Goal: Task Accomplishment & Management: Use online tool/utility

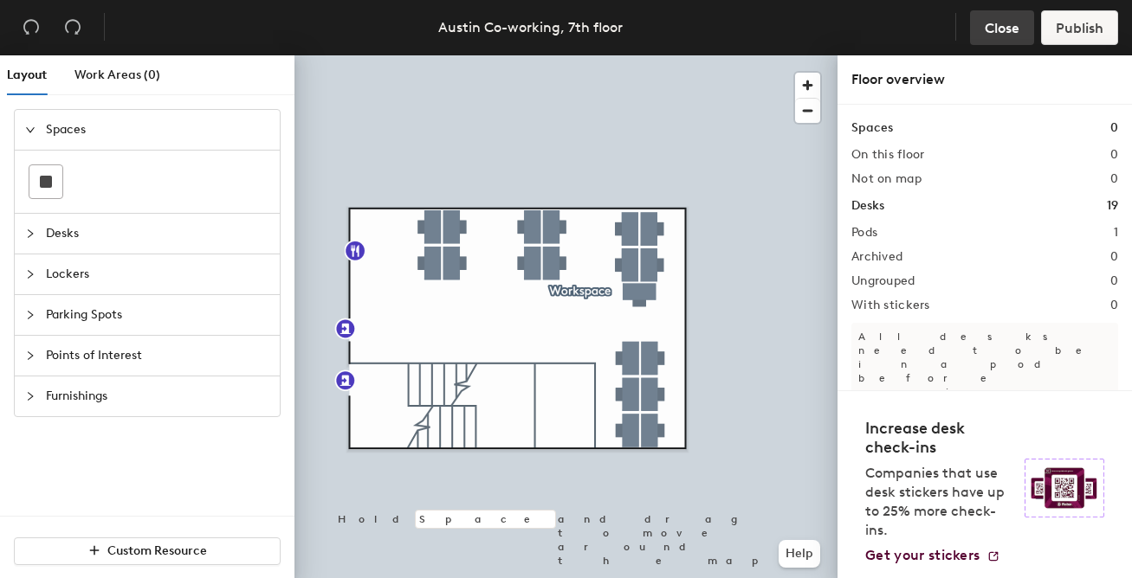
click at [998, 27] on span "Close" at bounding box center [1001, 28] width 35 height 16
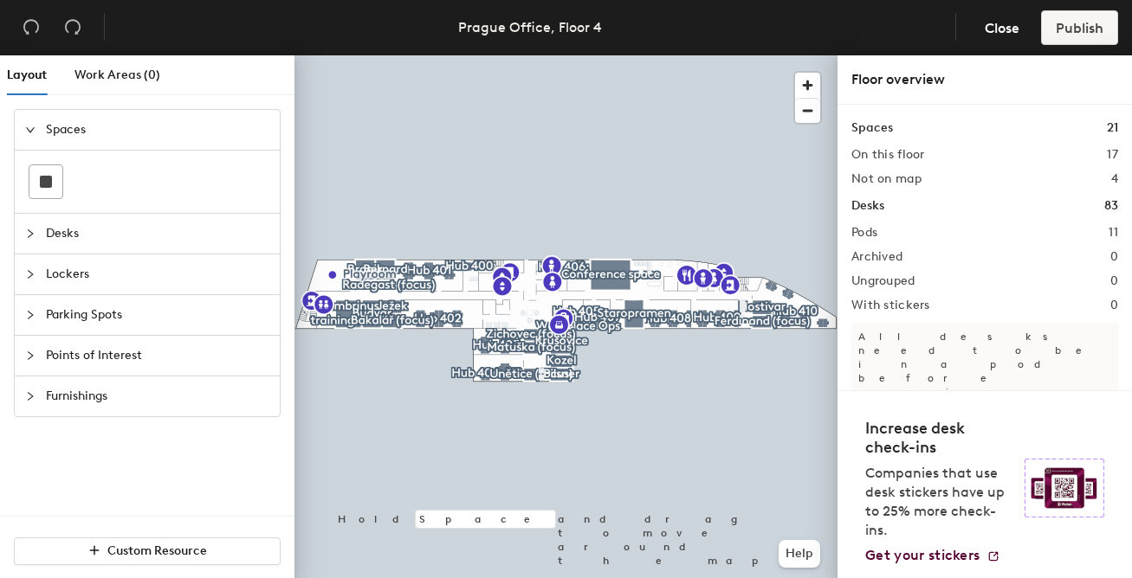
click at [106, 318] on span "Parking Spots" at bounding box center [157, 315] width 223 height 40
click at [457, 230] on div "Layout Work Areas (0) Spaces Desks Lockers Parking Spots Points of Interest Fur…" at bounding box center [566, 320] width 1132 height 530
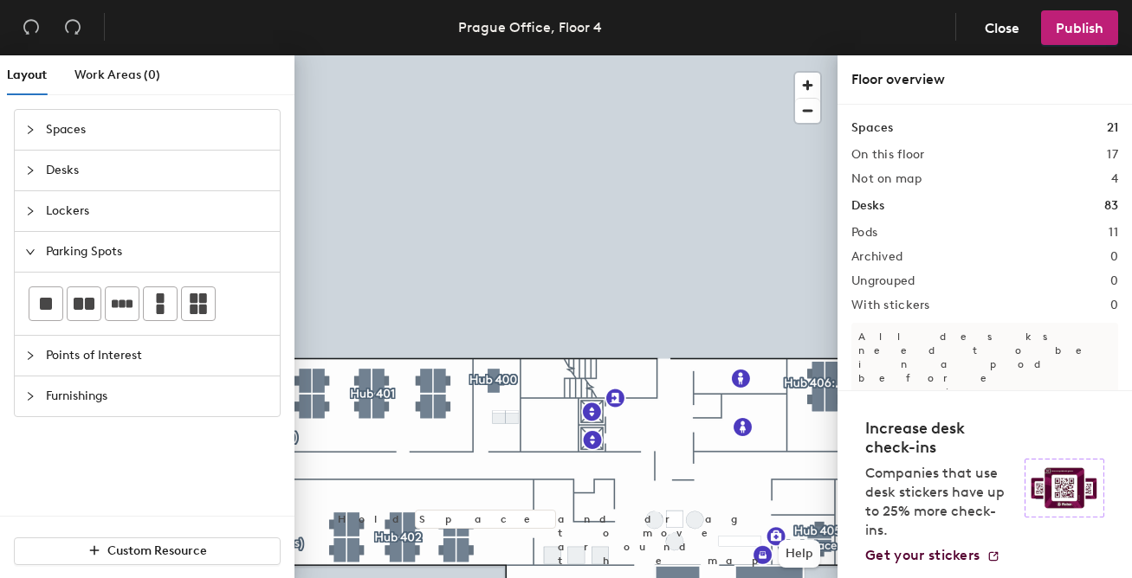
click at [428, 308] on div "Layout Work Areas (0) Spaces Desks Lockers Parking Spots Points of Interest Fur…" at bounding box center [566, 320] width 1132 height 530
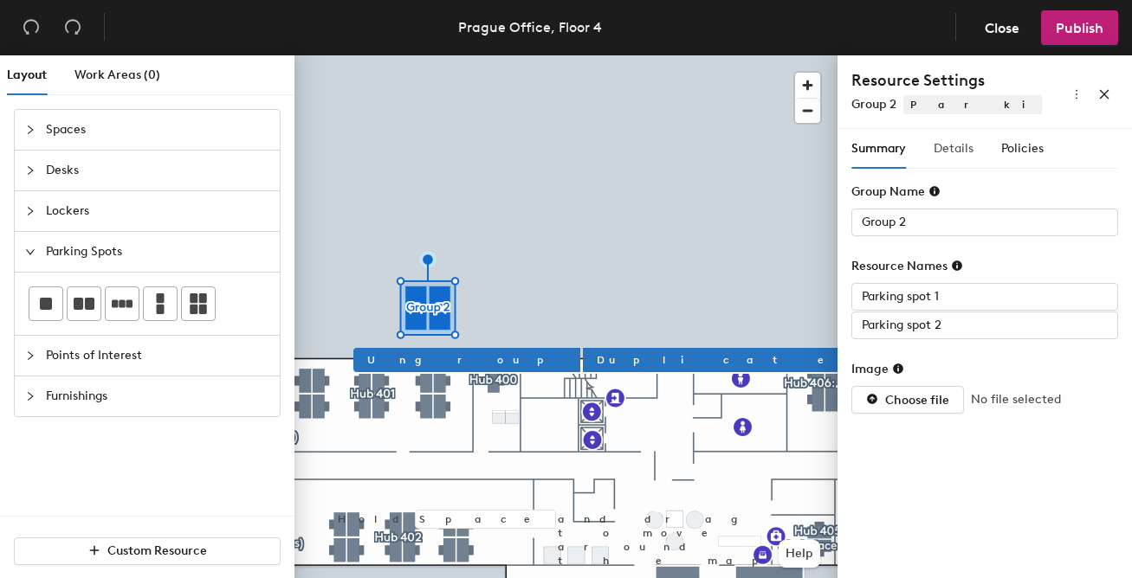
click at [945, 133] on div "Details" at bounding box center [953, 149] width 40 height 40
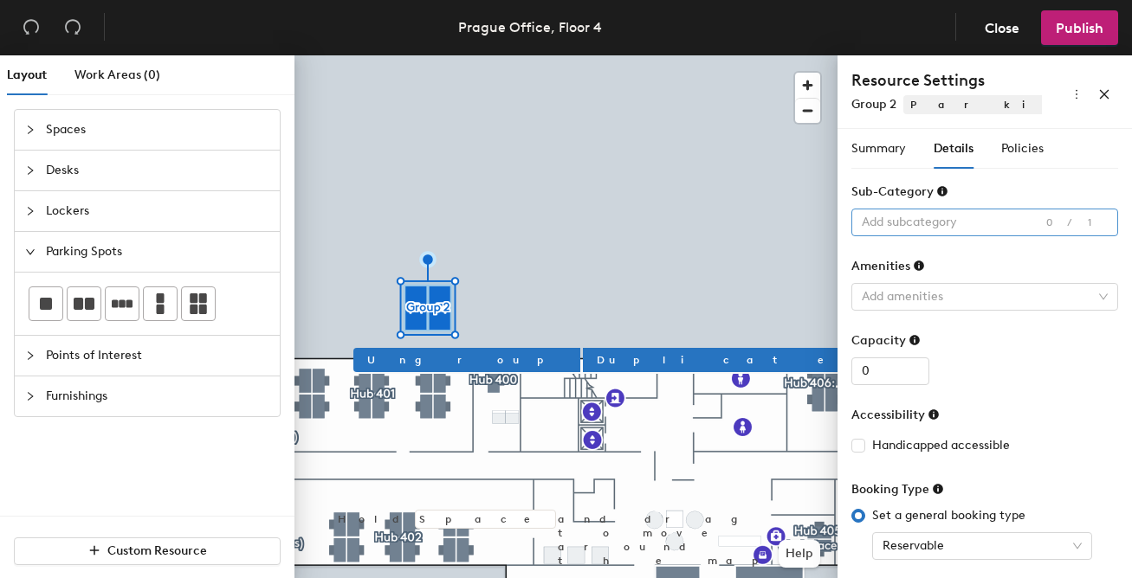
click at [919, 220] on div at bounding box center [976, 222] width 242 height 24
click at [988, 188] on div "Sub-Category" at bounding box center [984, 196] width 267 height 26
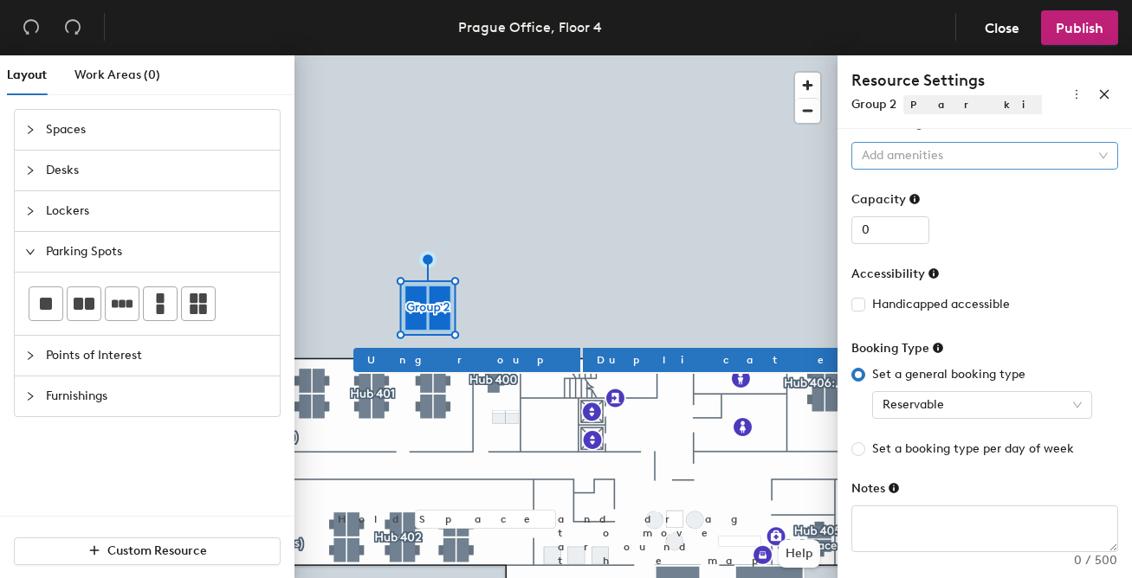
scroll to position [143, 0]
click at [934, 401] on span "Reservable" at bounding box center [981, 403] width 199 height 26
click at [1003, 349] on div "Booking Type" at bounding box center [984, 351] width 267 height 26
click at [921, 445] on span "Set a booking type per day of week" at bounding box center [973, 447] width 216 height 19
click at [865, 445] on input "Set a booking type per day of week" at bounding box center [858, 448] width 14 height 14
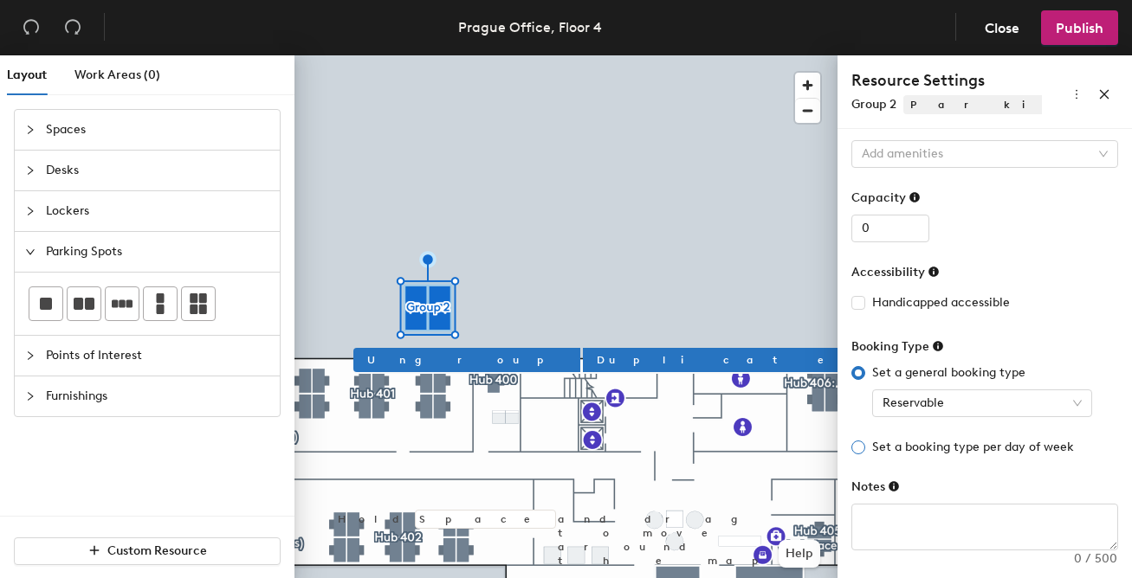
radio input "true"
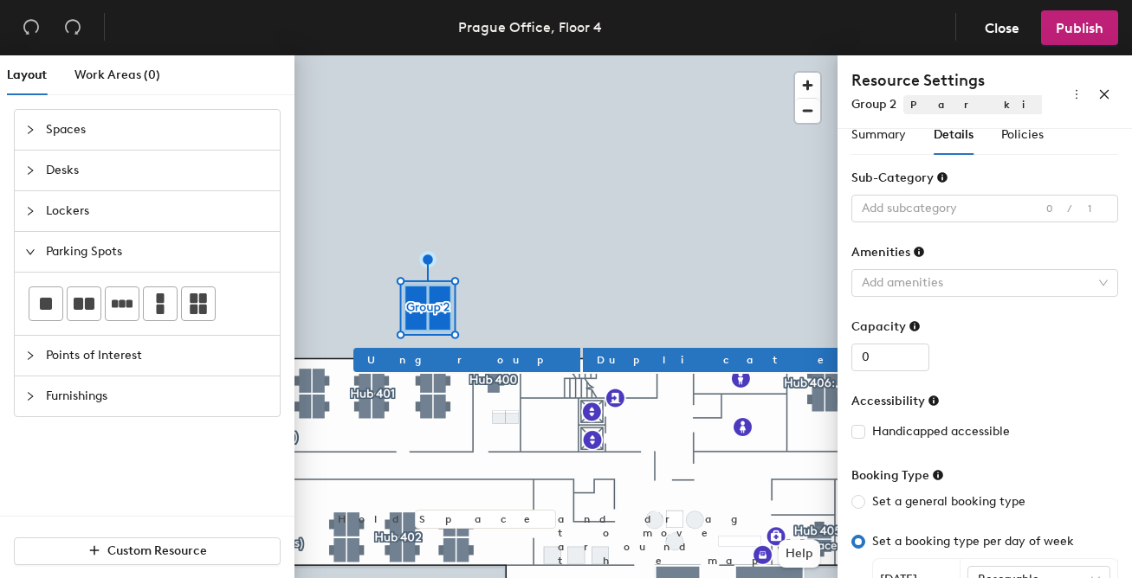
scroll to position [0, 0]
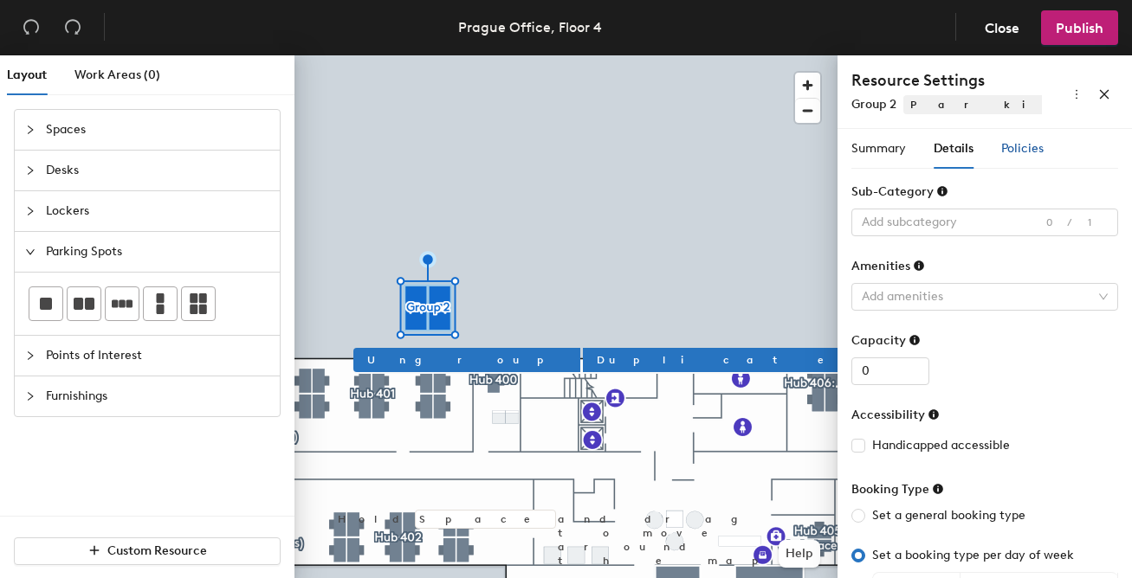
click at [1019, 153] on span "Policies" at bounding box center [1022, 148] width 42 height 15
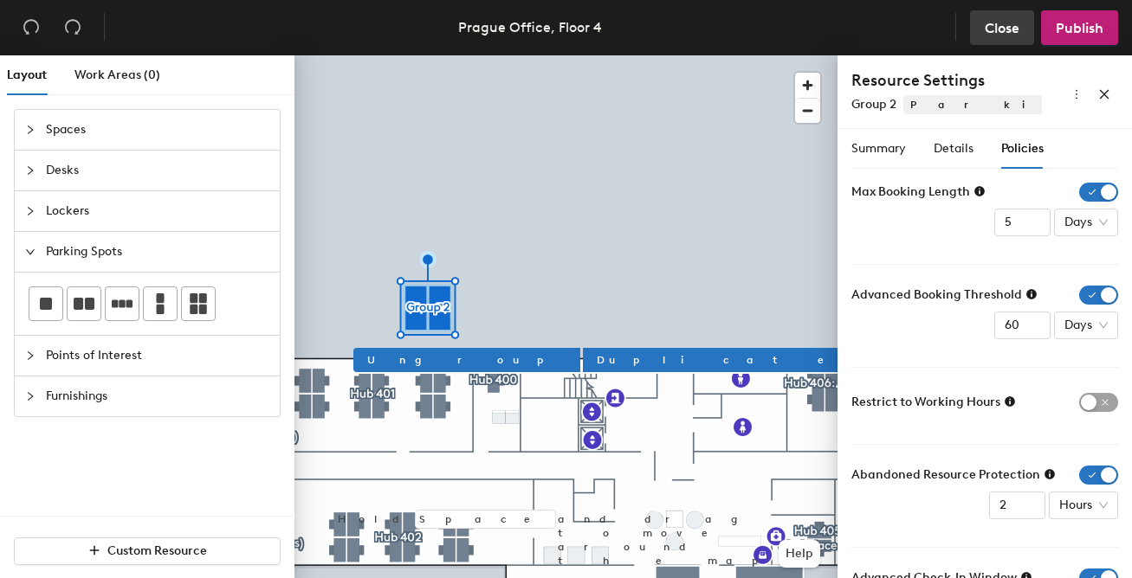
click at [986, 30] on span "Close" at bounding box center [1001, 28] width 35 height 16
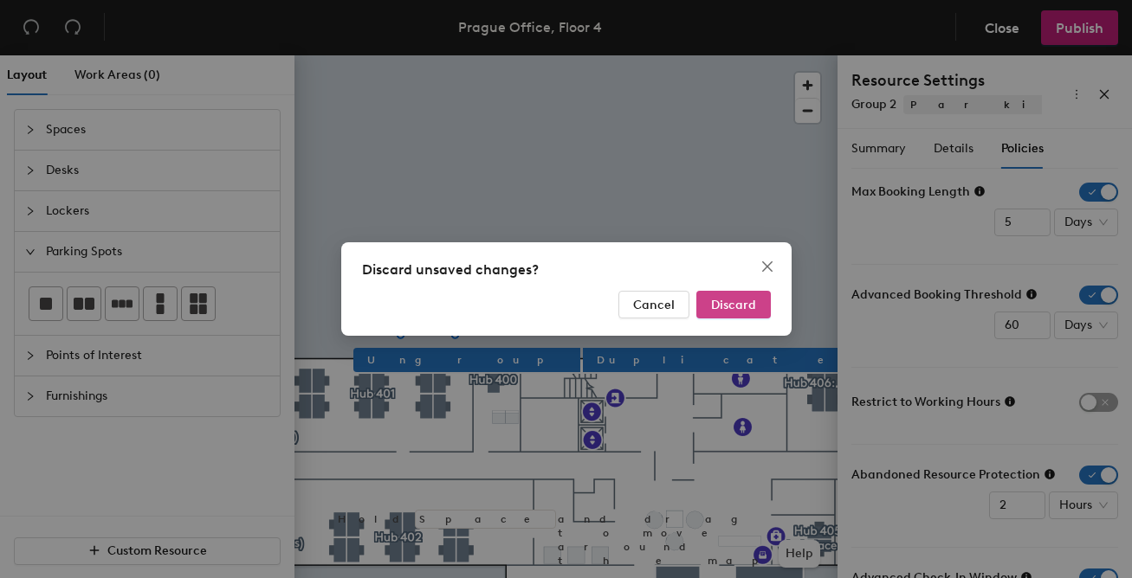
click at [720, 313] on button "Discard" at bounding box center [733, 305] width 74 height 28
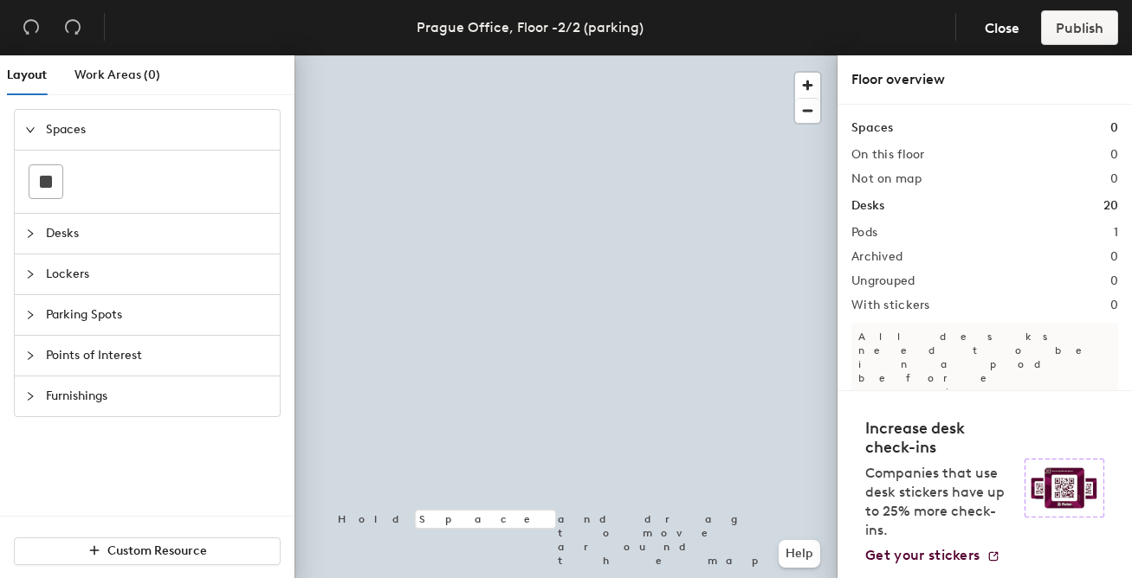
click at [179, 308] on span "Parking Spots" at bounding box center [157, 315] width 223 height 40
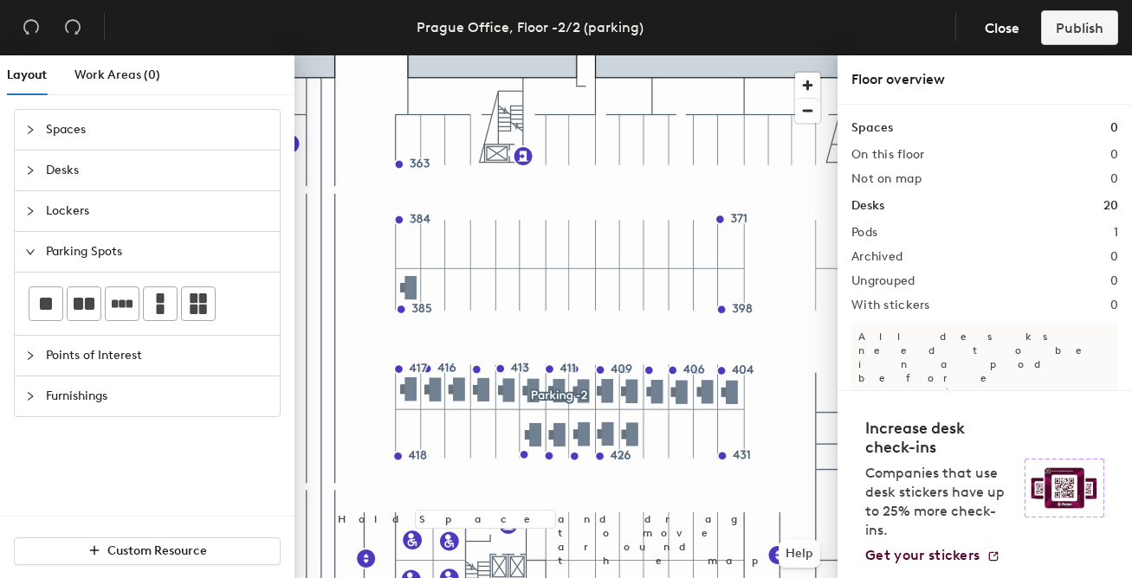
click at [486, 297] on div "Layout Work Areas (0) Spaces Desks Lockers Parking Spots Points of Interest Fur…" at bounding box center [566, 320] width 1132 height 530
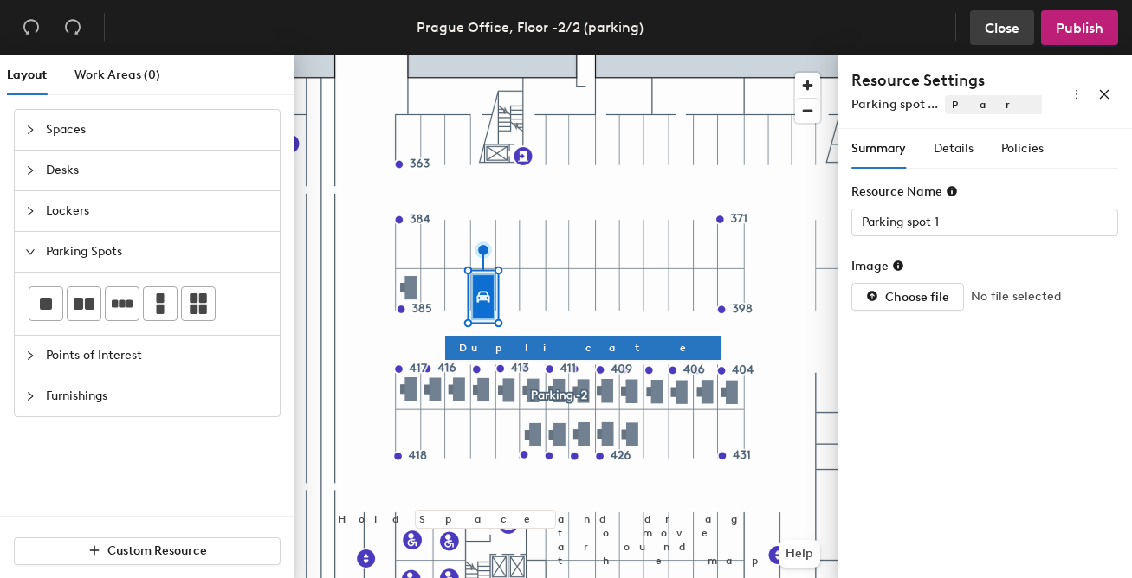
click at [984, 24] on span "Close" at bounding box center [1001, 28] width 35 height 16
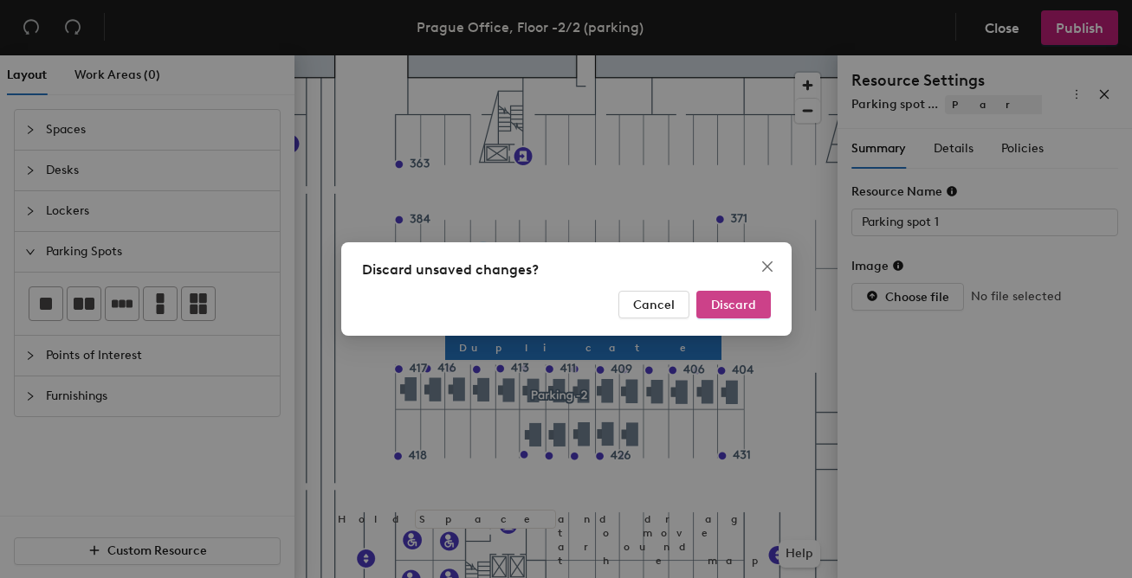
click at [730, 313] on button "Discard" at bounding box center [733, 305] width 74 height 28
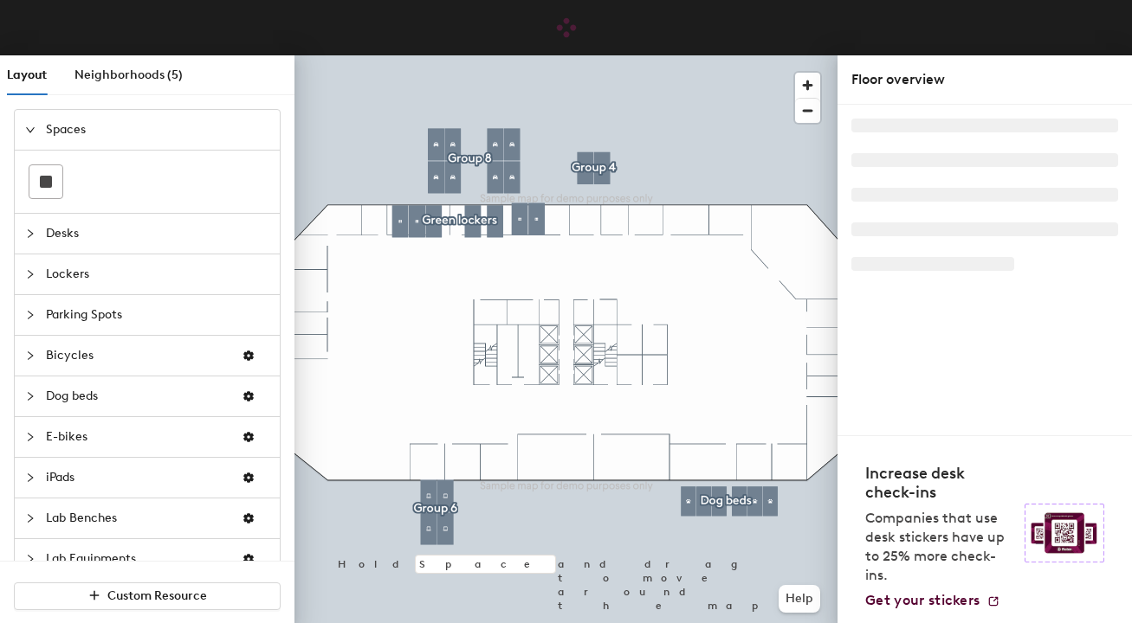
scroll to position [155, 0]
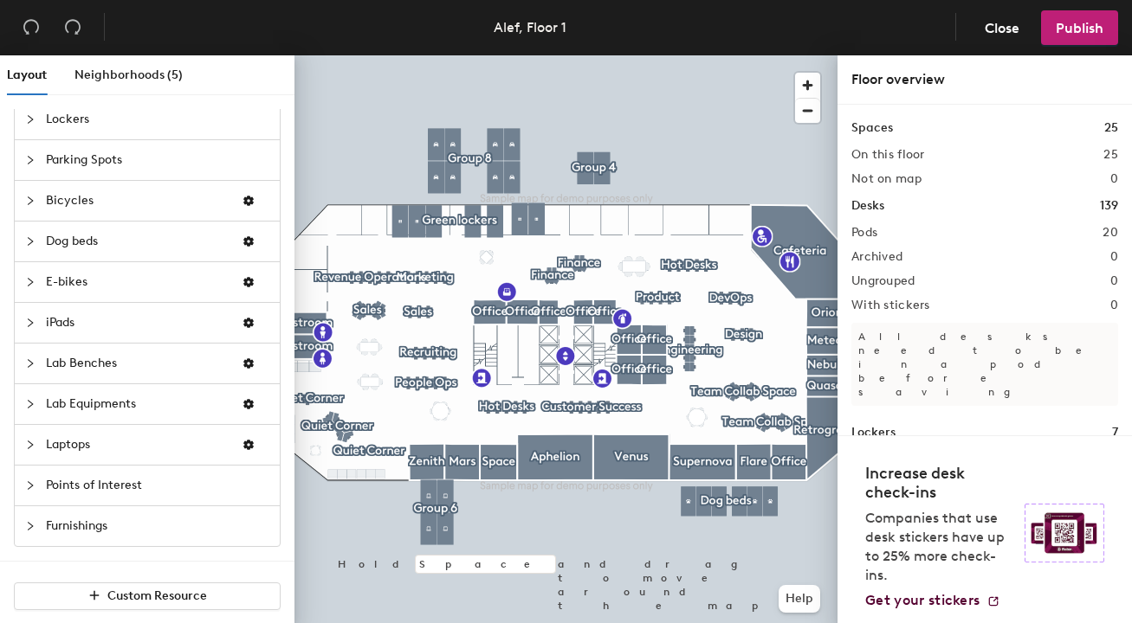
click at [94, 544] on span "Furnishings" at bounding box center [157, 526] width 223 height 40
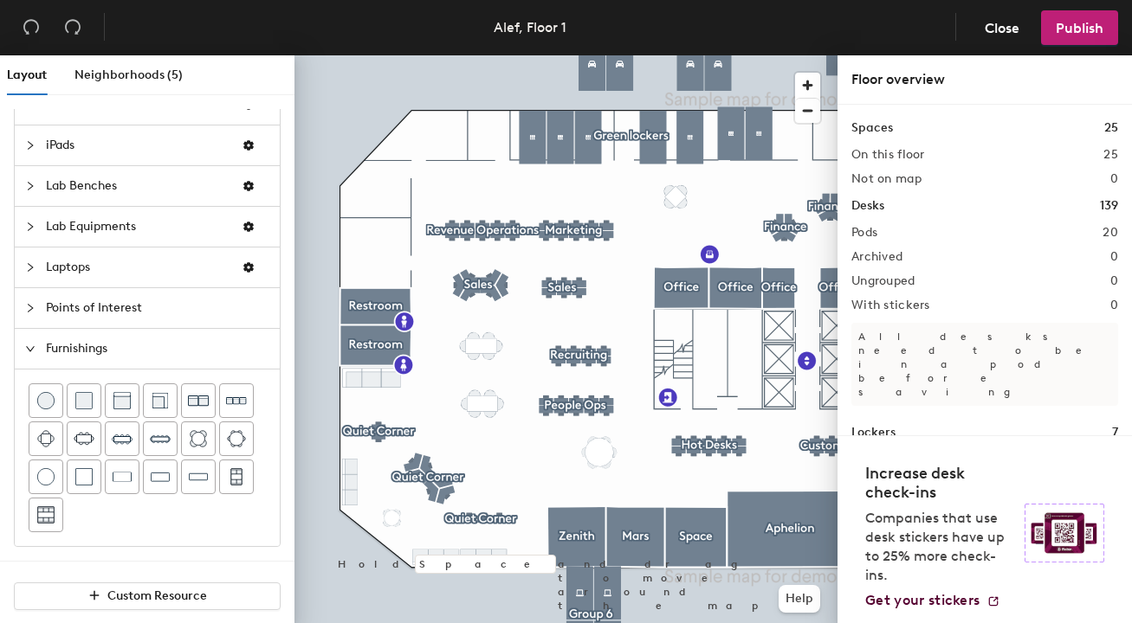
scroll to position [0, 0]
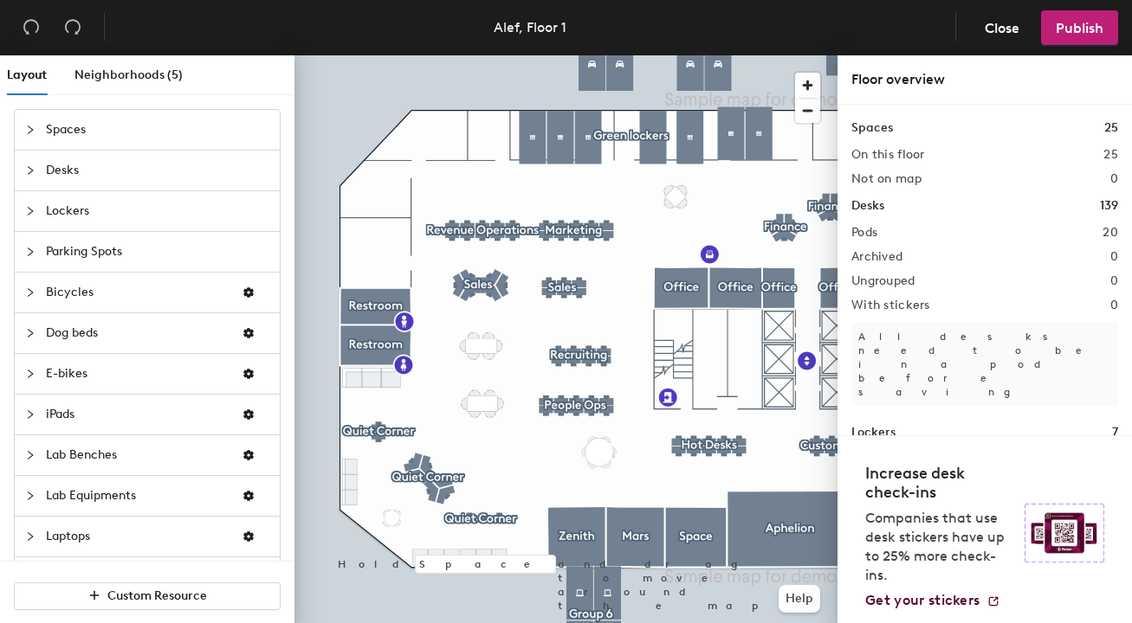
click at [154, 138] on span "Spaces" at bounding box center [157, 130] width 223 height 40
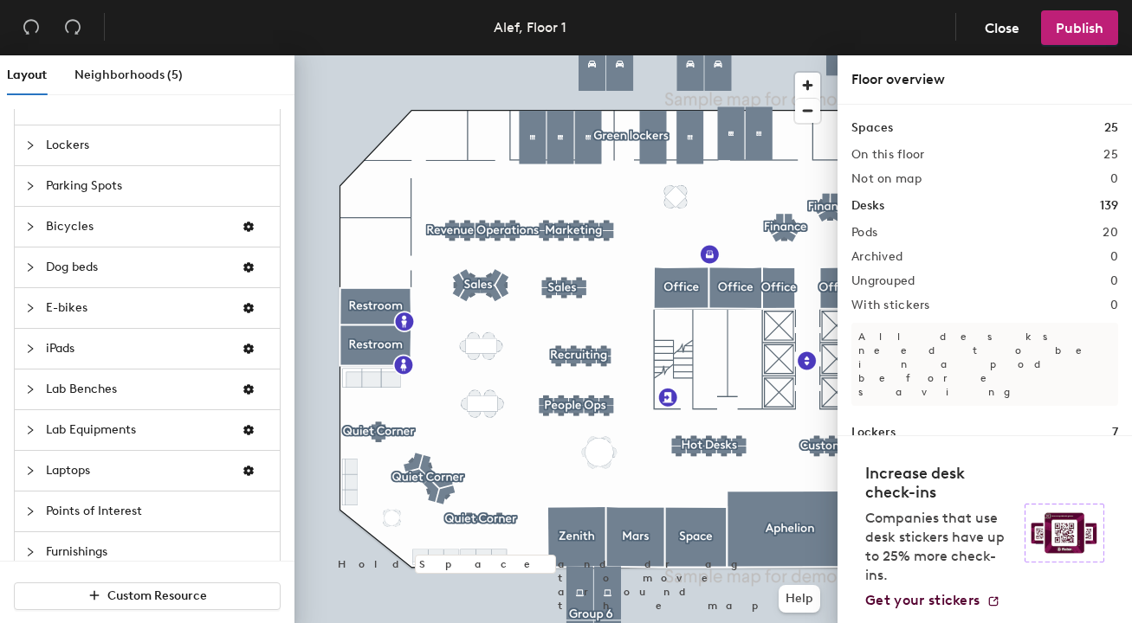
scroll to position [155, 0]
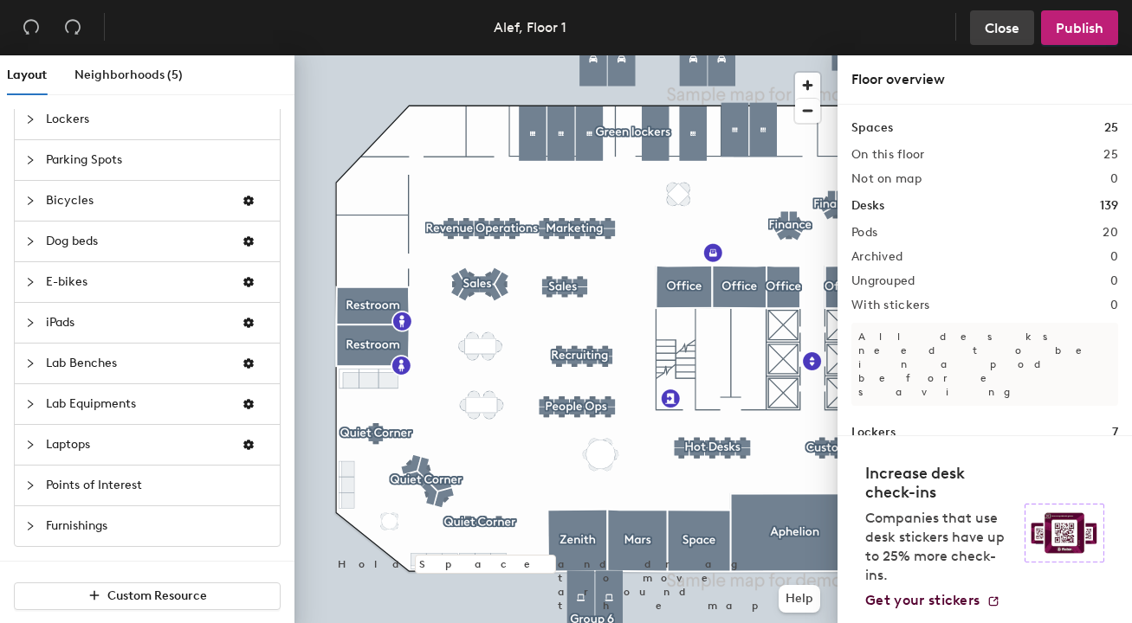
click at [1003, 24] on span "Close" at bounding box center [1001, 28] width 35 height 16
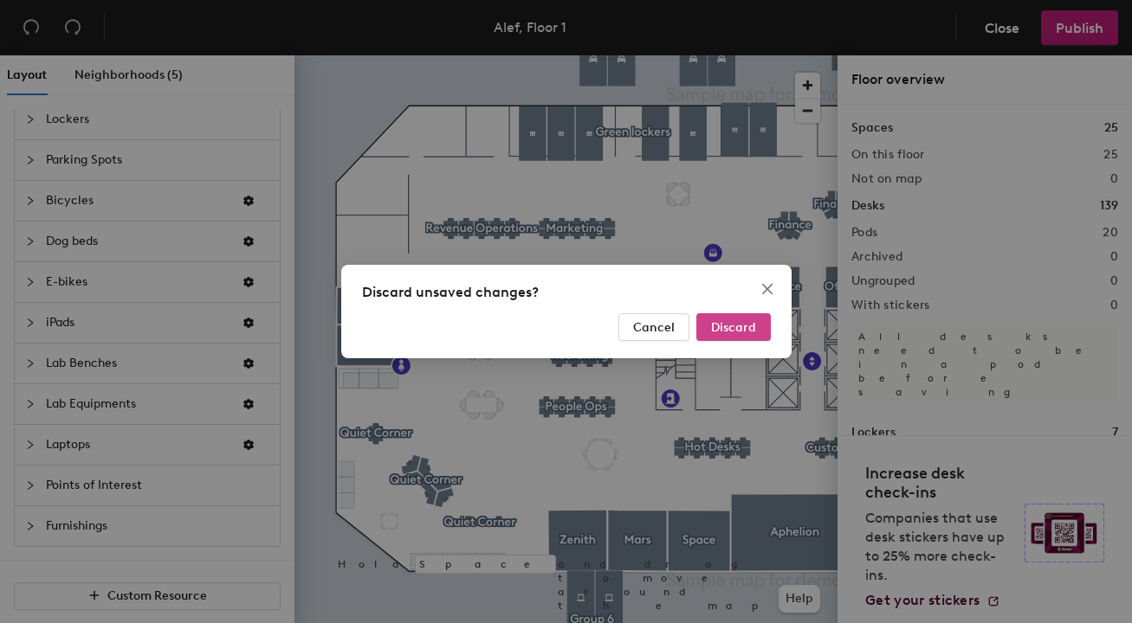
click at [739, 325] on span "Discard" at bounding box center [733, 327] width 45 height 15
